Goal: Task Accomplishment & Management: Manage account settings

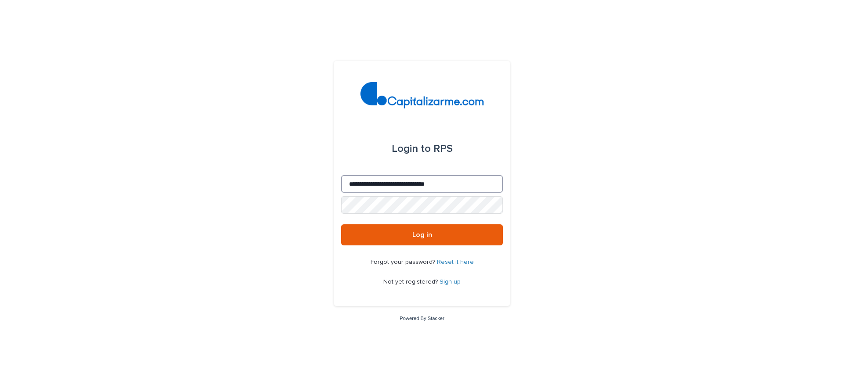
type input "**********"
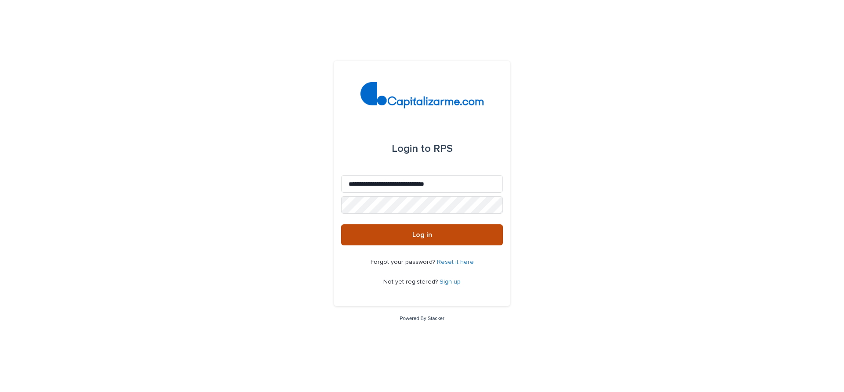
click at [422, 235] on span "Log in" at bounding box center [422, 235] width 20 height 7
